Goal: Navigation & Orientation: Find specific page/section

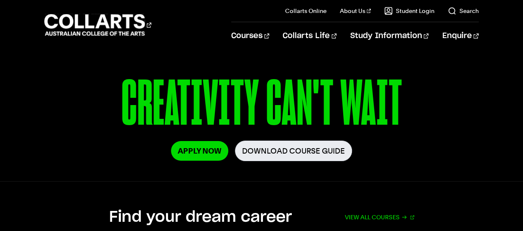
scroll to position [120, 0]
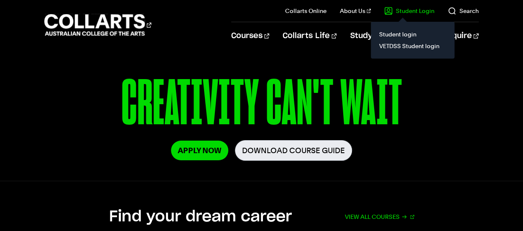
click at [408, 12] on link "Student Login" at bounding box center [409, 11] width 50 height 8
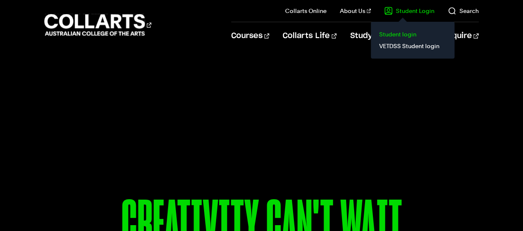
click at [403, 32] on link "Student login" at bounding box center [413, 34] width 70 height 12
click at [408, 43] on link "VETDSS Student login" at bounding box center [413, 46] width 70 height 12
click at [396, 42] on link "VETDSS Student login" at bounding box center [413, 46] width 70 height 12
